Goal: Transaction & Acquisition: Purchase product/service

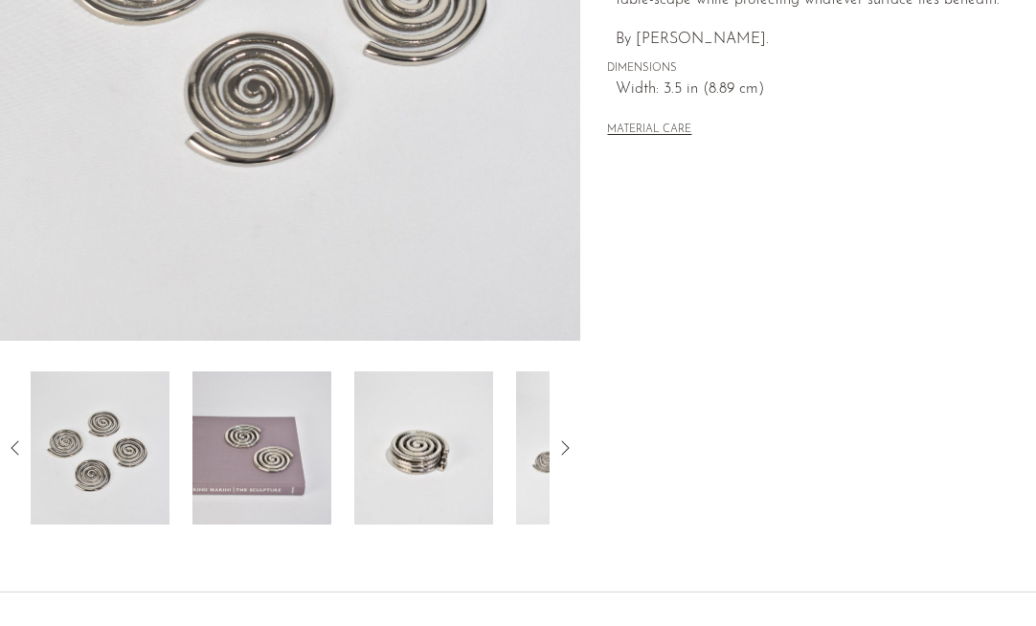
scroll to position [621, 0]
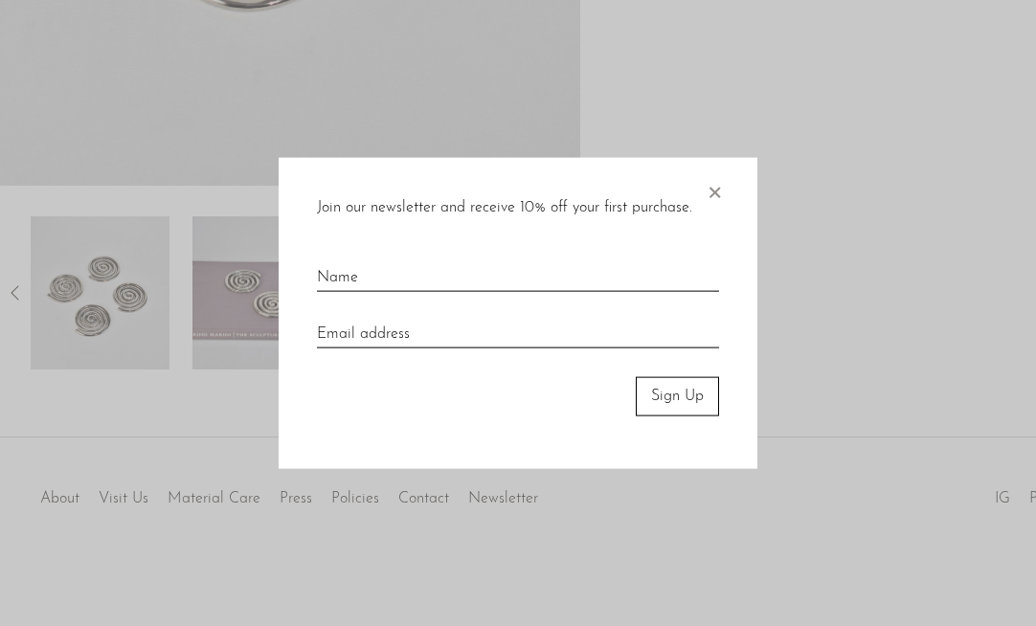
click at [362, 286] on input "text" at bounding box center [518, 270] width 402 height 42
click at [367, 278] on input "text" at bounding box center [518, 270] width 402 height 42
type input "[PERSON_NAME]"
type input "[EMAIL_ADDRESS][DOMAIN_NAME]"
click at [675, 403] on button "Sign Up" at bounding box center [677, 396] width 83 height 38
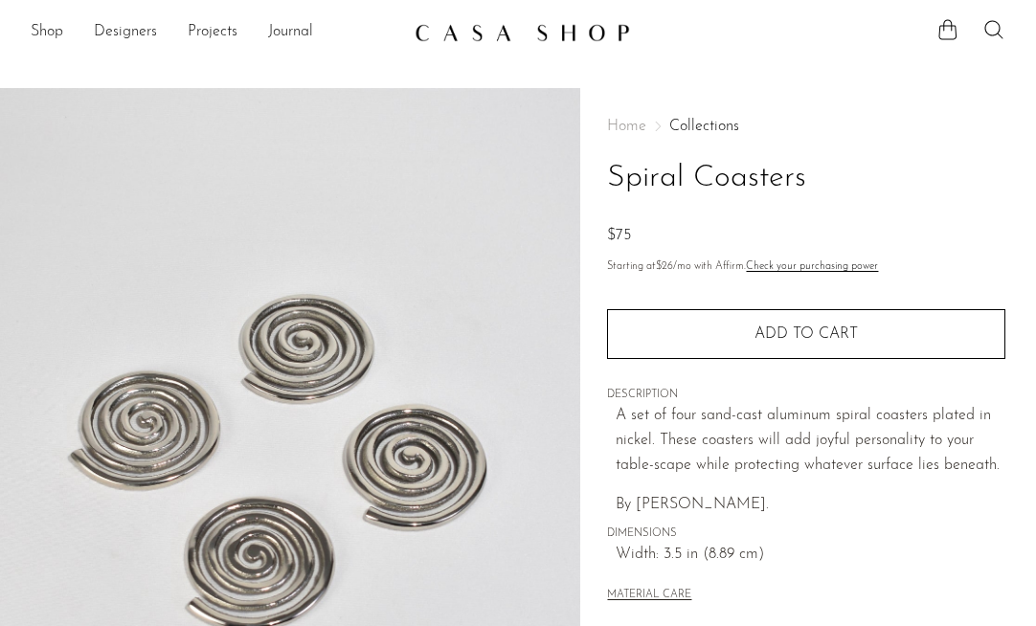
scroll to position [99, 0]
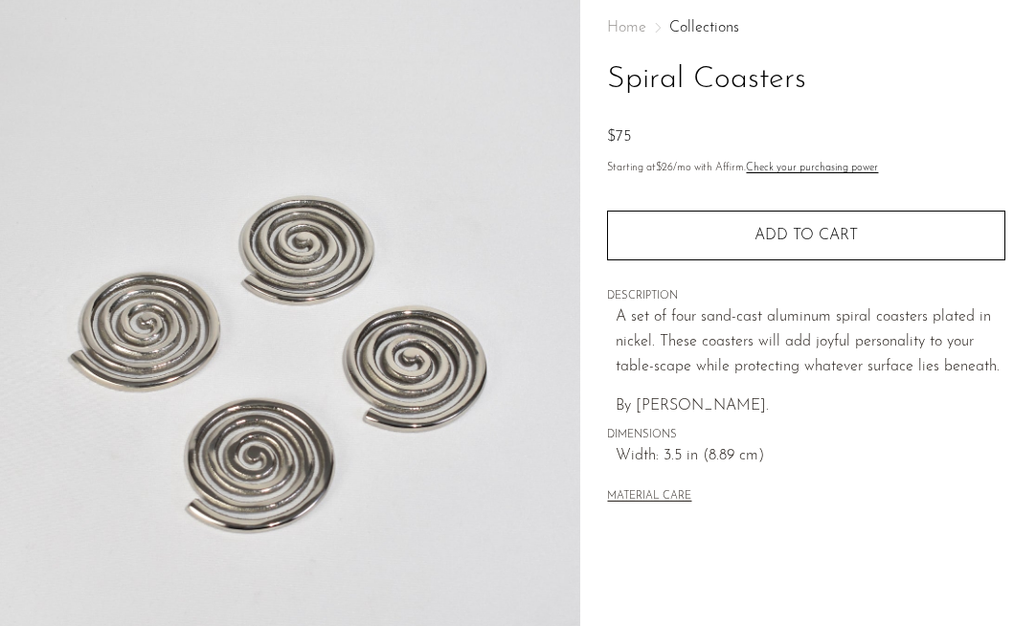
click at [692, 406] on span "By [PERSON_NAME]." at bounding box center [692, 405] width 153 height 15
click at [752, 378] on p "A set of four sand-cast aluminum spiral coasters plated in nickel. These coaste…" at bounding box center [811, 343] width 390 height 74
drag, startPoint x: 774, startPoint y: 407, endPoint x: 636, endPoint y: 401, distance: 138.1
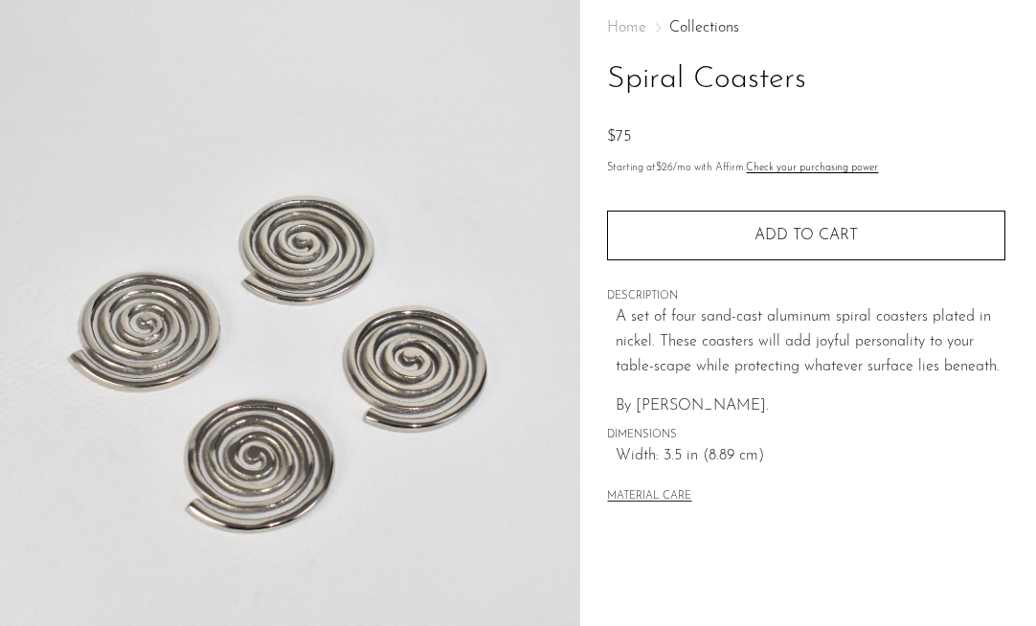
click at [636, 401] on span "By [PERSON_NAME]." at bounding box center [692, 405] width 153 height 15
copy span "Sophie Lou Jacobsen"
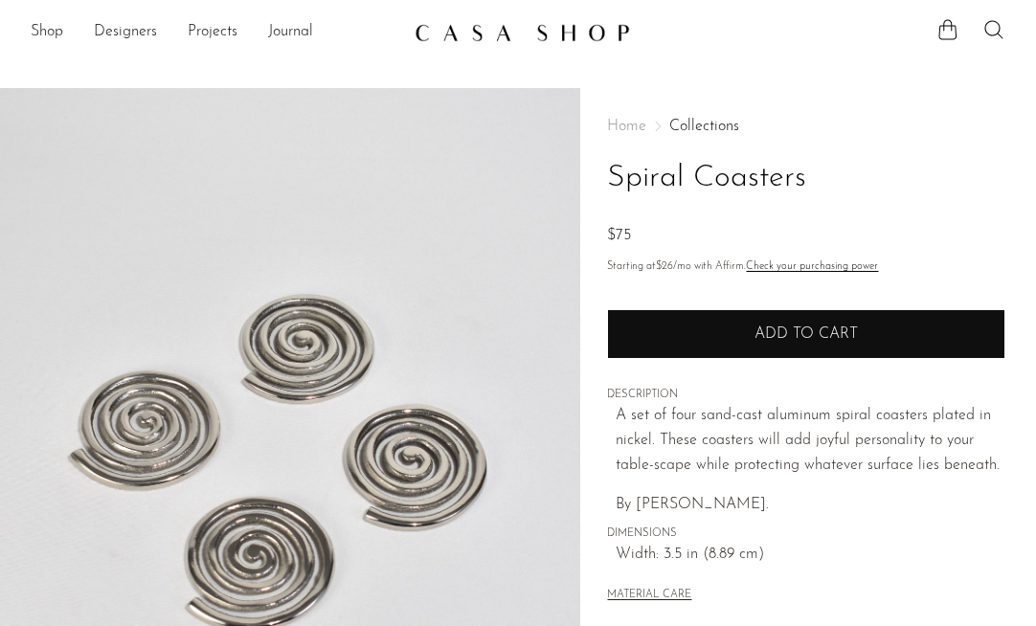
click at [807, 326] on button "Add to cart" at bounding box center [806, 334] width 398 height 50
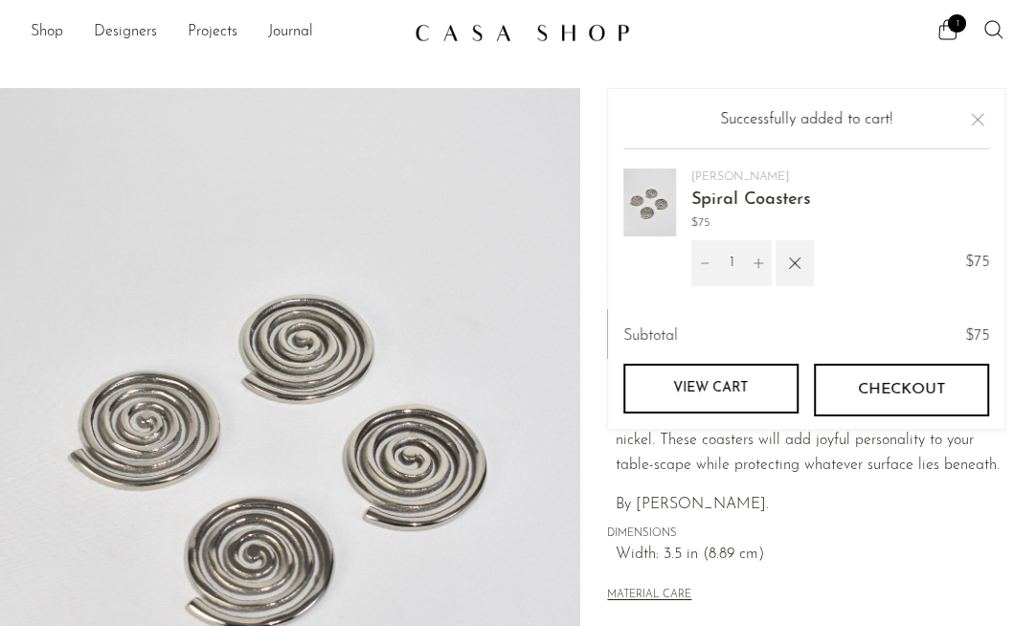
click at [889, 391] on span "Checkout" at bounding box center [901, 390] width 87 height 18
